Goal: Task Accomplishment & Management: Manage account settings

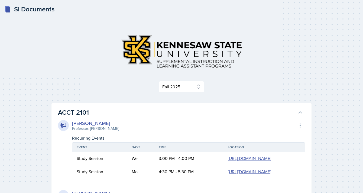
select select "2bed604d-1099-4043-b1bc-2365e8740244"
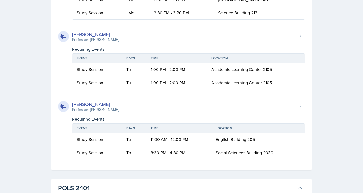
scroll to position [7687, 0]
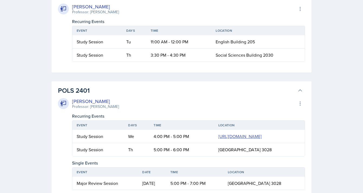
scroll to position [7854, 0]
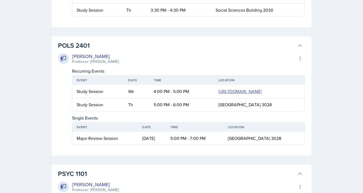
scroll to position [8779, 0]
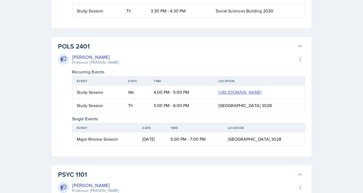
scroll to position [9319, 0]
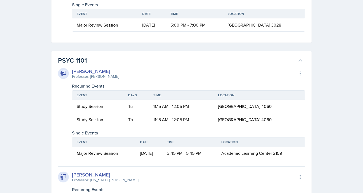
scroll to position [9501, 0]
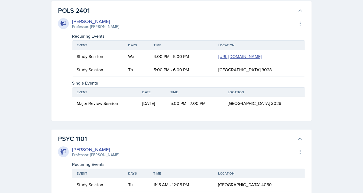
scroll to position [9559, 0]
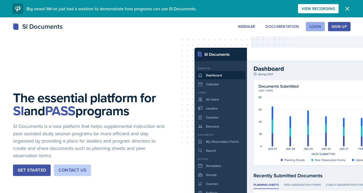
click at [317, 27] on div "Login" at bounding box center [316, 26] width 12 height 4
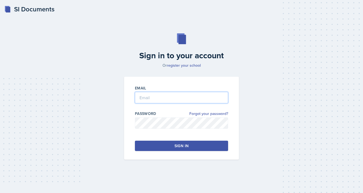
click at [147, 101] on input "email" at bounding box center [181, 97] width 93 height 11
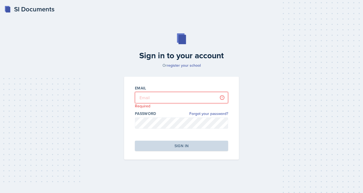
type input "amitc192@students.kennesaw.edu"
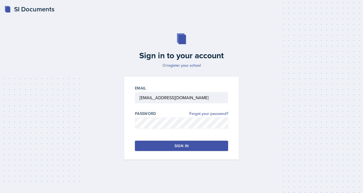
click at [149, 145] on button "Sign in" at bounding box center [181, 146] width 93 height 10
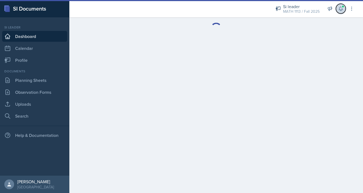
click at [343, 11] on icon at bounding box center [340, 8] width 5 height 5
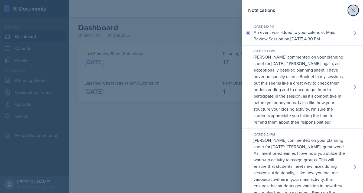
click at [355, 10] on icon at bounding box center [353, 10] width 7 height 7
